Goal: Check status: Check status

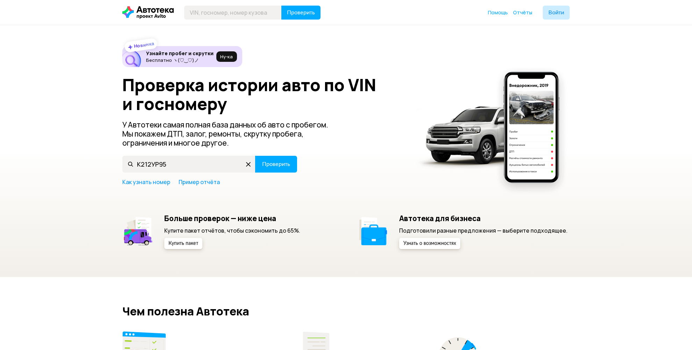
type input "К212УР95"
click at [255, 156] on button "Проверить" at bounding box center [276, 164] width 42 height 17
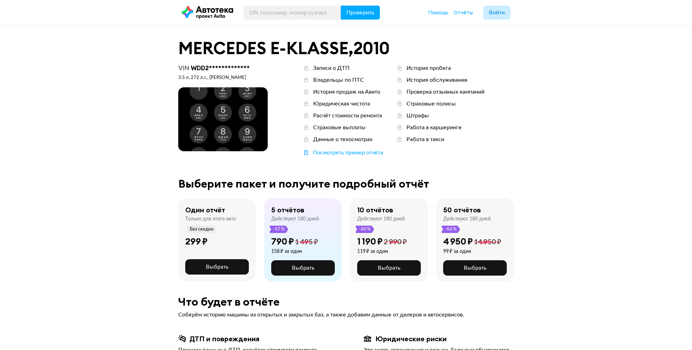
click at [214, 112] on span at bounding box center [222, 119] width 89 height 64
click at [207, 125] on span at bounding box center [222, 119] width 89 height 64
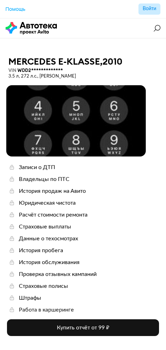
click at [73, 58] on div "[PERSON_NAME] E-KLASSE , 2010" at bounding box center [83, 61] width 150 height 11
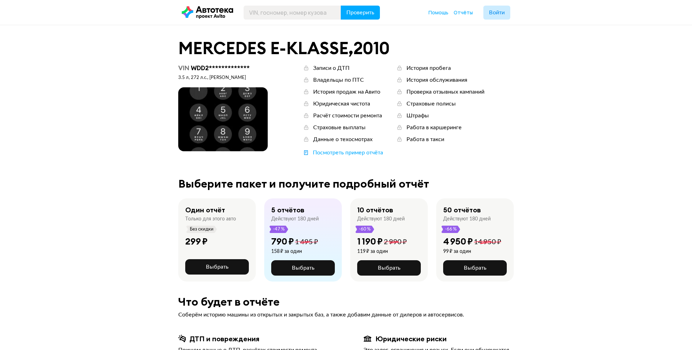
click at [244, 98] on span at bounding box center [222, 119] width 89 height 64
click at [236, 111] on span at bounding box center [222, 119] width 89 height 64
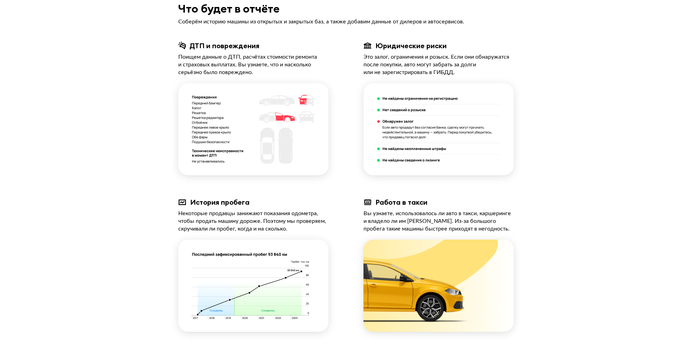
scroll to position [315, 0]
